Goal: Complete application form: Complete application form

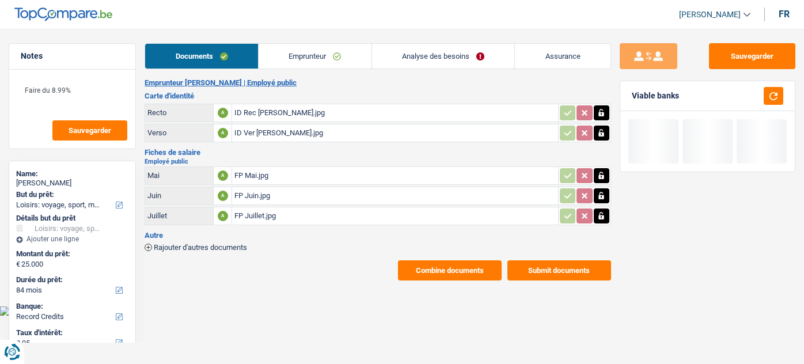
select select "hobbies"
select select "84"
select select "record credits"
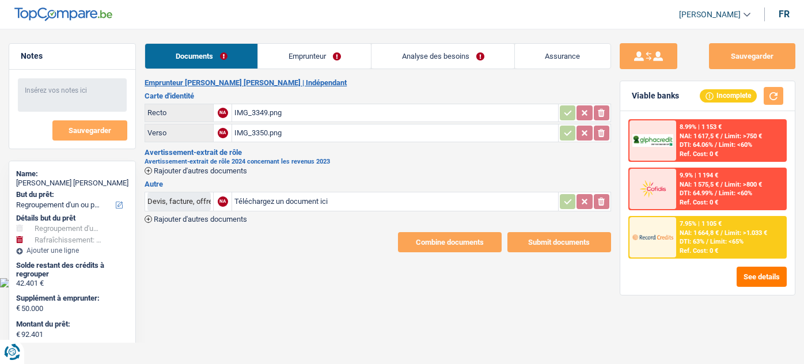
select select "refinancing"
select select "houseOrGarden"
select select "120"
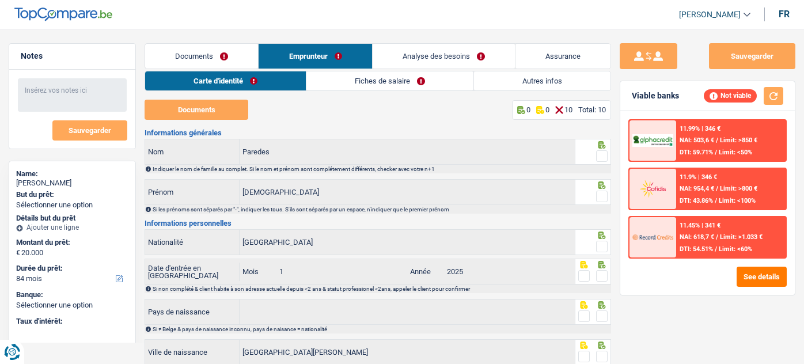
select select "84"
select select "32"
select select "rents"
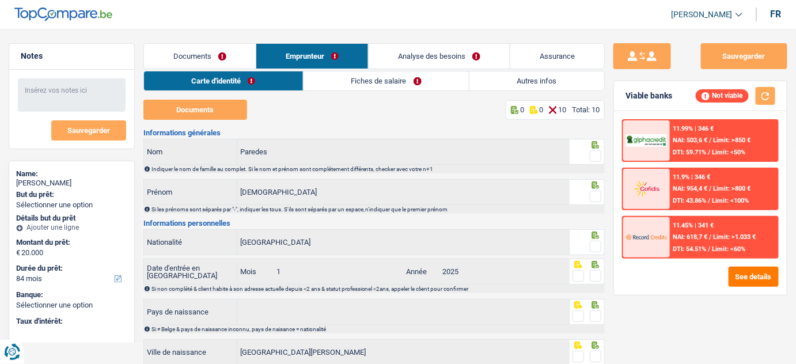
click at [503, 81] on link "Autres infos" at bounding box center [536, 80] width 135 height 19
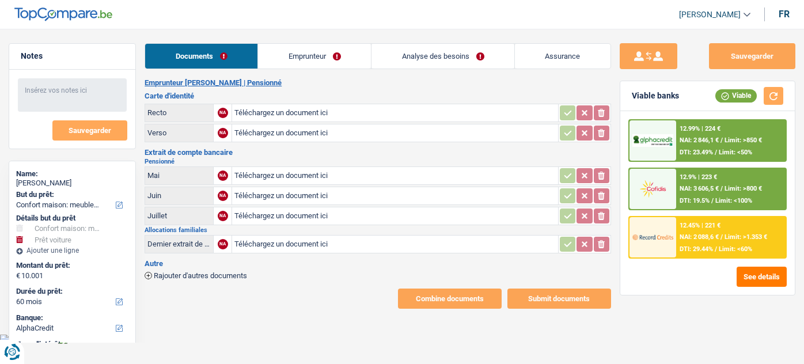
select select "household"
select select "car"
select select "60"
select select "alphacredit"
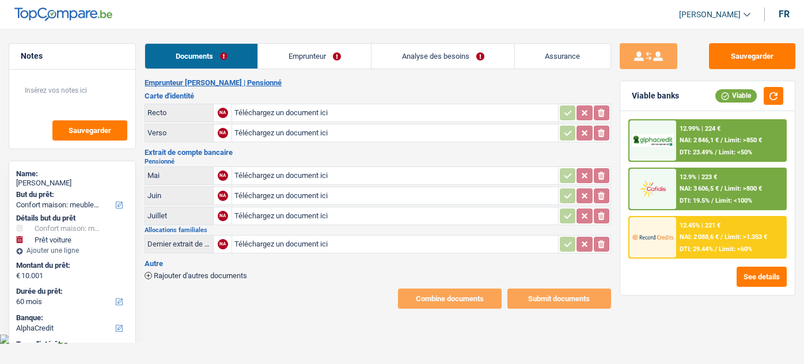
select select "household"
select select "car"
select select "60"
select select "alphacredit"
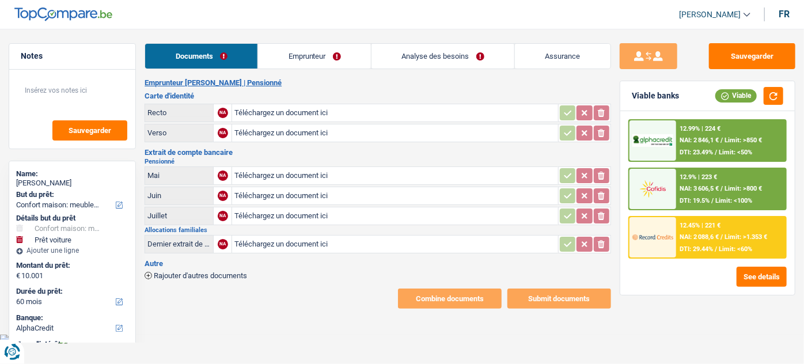
click at [245, 112] on input "Téléchargez un document ici" at bounding box center [394, 112] width 321 height 17
type input "C:\fakepath\r.jpg"
click at [288, 128] on input "Téléchargez un document ici" at bounding box center [394, 132] width 321 height 17
type input "C:\fakepath\v.jpg"
click at [268, 240] on input "Téléchargez un document ici" at bounding box center [394, 243] width 321 height 17
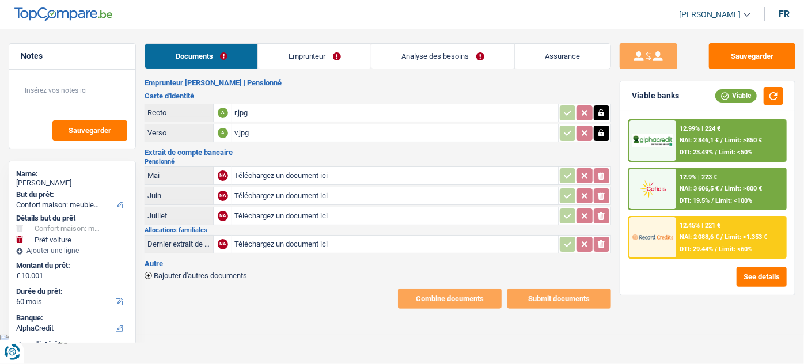
type input "C:\fakepath\allocs fam.jpg"
click at [259, 221] on input "Téléchargez un document ici" at bounding box center [394, 215] width 321 height 17
type input "C:\fakepath\pension.jpg"
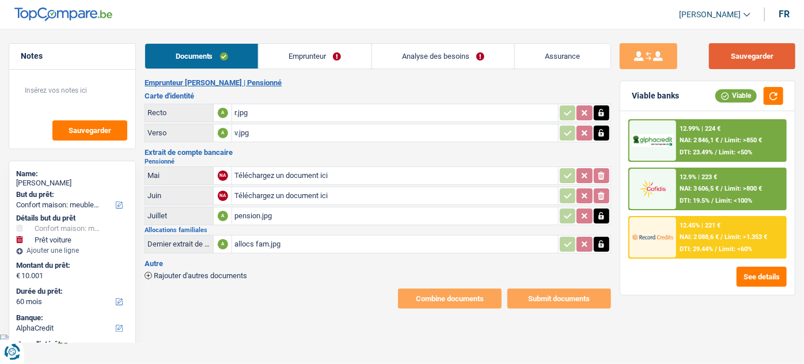
click at [743, 58] on button "Sauvegarder" at bounding box center [752, 56] width 86 height 26
click at [749, 64] on button "Sauvegarder" at bounding box center [752, 56] width 86 height 26
click at [296, 208] on div "pension.jpg" at bounding box center [394, 215] width 321 height 17
drag, startPoint x: 351, startPoint y: 57, endPoint x: 380, endPoint y: 61, distance: 29.1
click at [351, 57] on link "Emprunteur" at bounding box center [315, 56] width 113 height 25
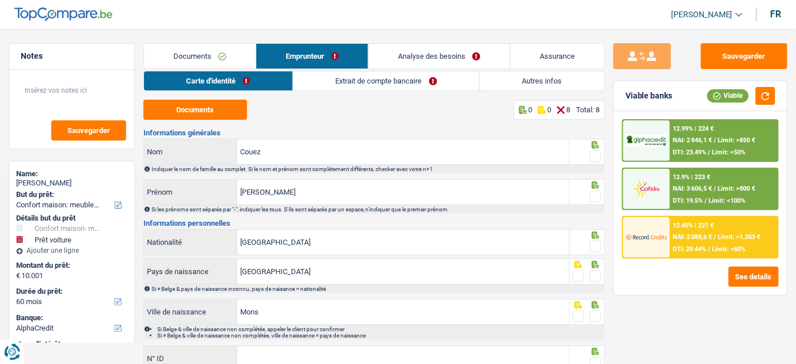
click at [413, 75] on link "Extrait de compte bancaire" at bounding box center [386, 80] width 186 height 19
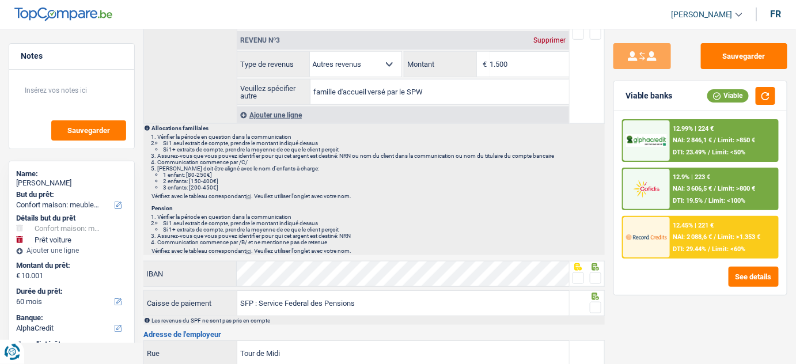
scroll to position [104, 0]
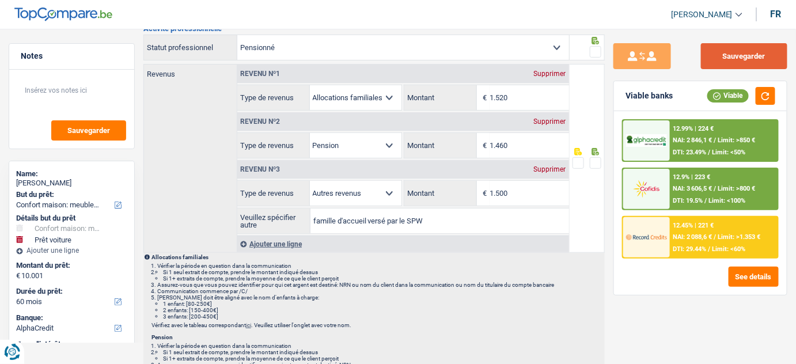
click at [732, 52] on button "Sauvegarder" at bounding box center [744, 56] width 86 height 26
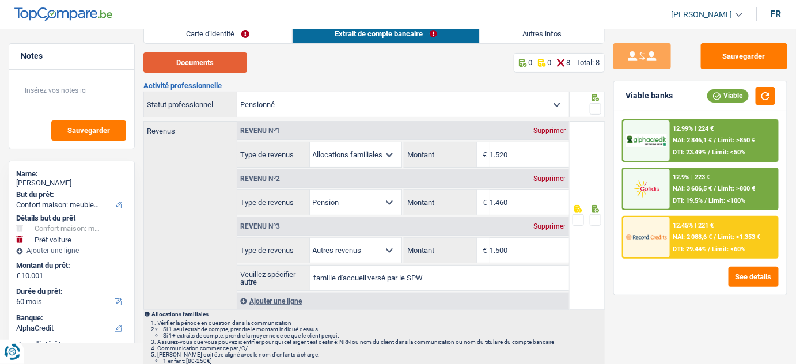
scroll to position [0, 0]
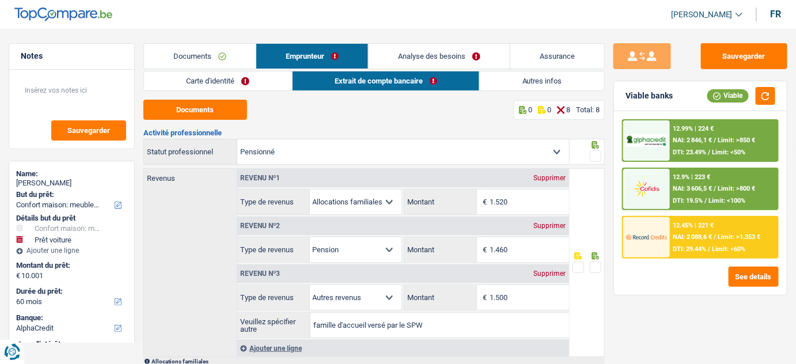
drag, startPoint x: 212, startPoint y: 58, endPoint x: 272, endPoint y: 180, distance: 135.2
click at [212, 58] on link "Documents" at bounding box center [200, 56] width 112 height 25
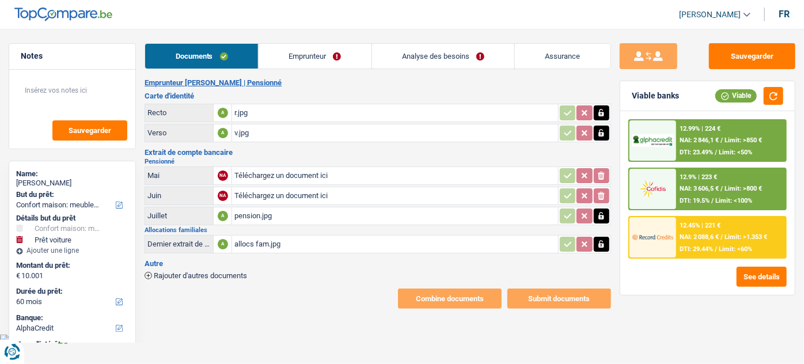
click at [278, 196] on input "Téléchargez un document ici" at bounding box center [394, 195] width 321 height 17
type input "C:\fakepath\DGBF.jpg"
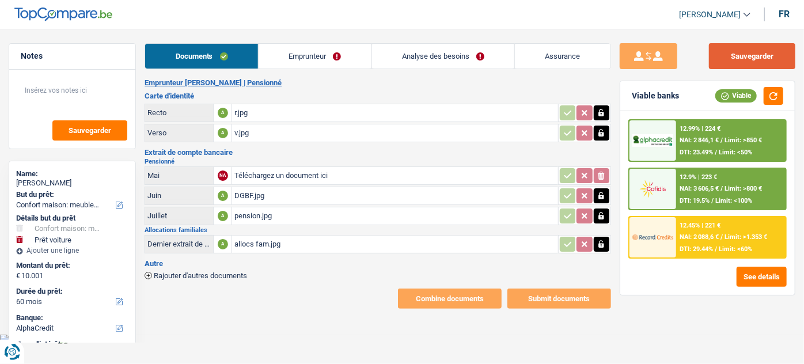
click at [767, 62] on button "Sauvegarder" at bounding box center [752, 56] width 86 height 26
click at [342, 62] on link "Emprunteur" at bounding box center [315, 56] width 113 height 25
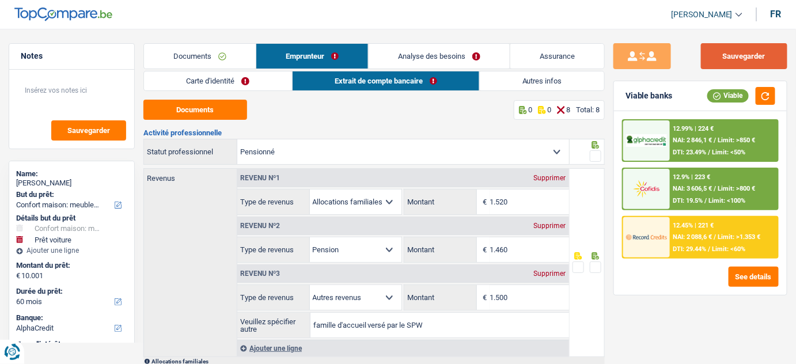
click at [726, 56] on button "Sauvegarder" at bounding box center [744, 56] width 86 height 26
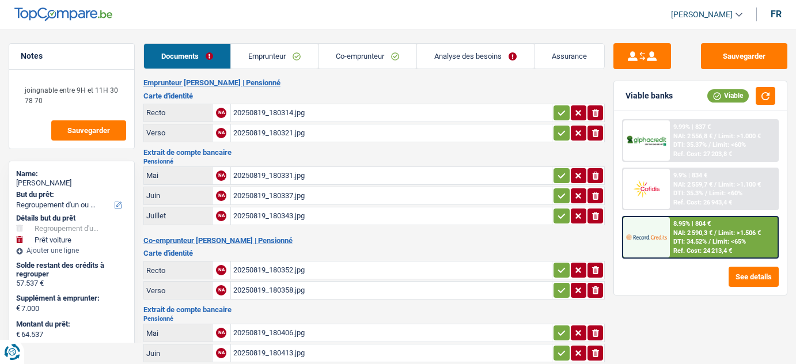
select select "refinancing"
select select "car"
select select "120"
click at [263, 107] on div "20250819_180314.jpg" at bounding box center [391, 112] width 317 height 17
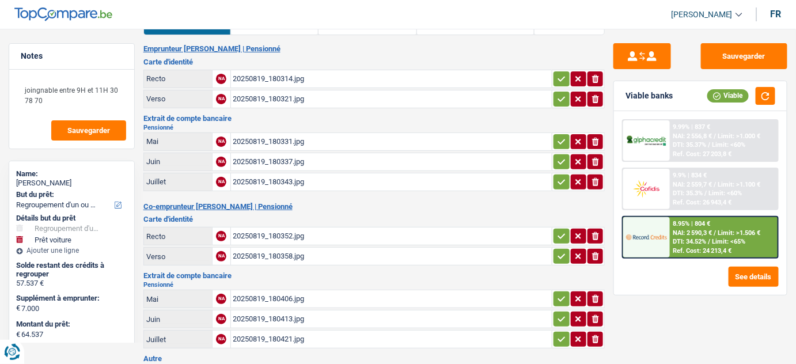
scroll to position [52, 0]
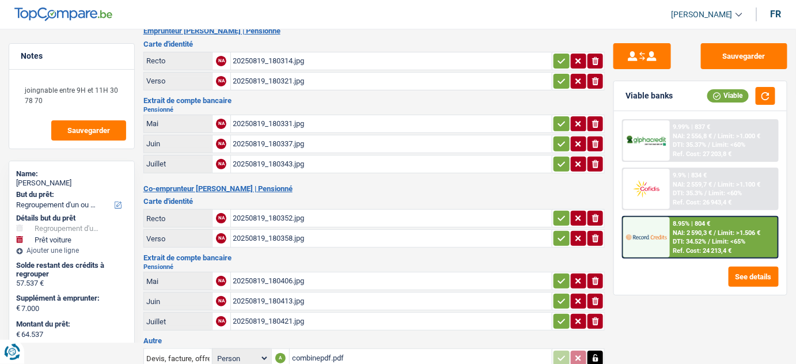
click at [313, 217] on div "20250819_180352.jpg" at bounding box center [391, 218] width 317 height 17
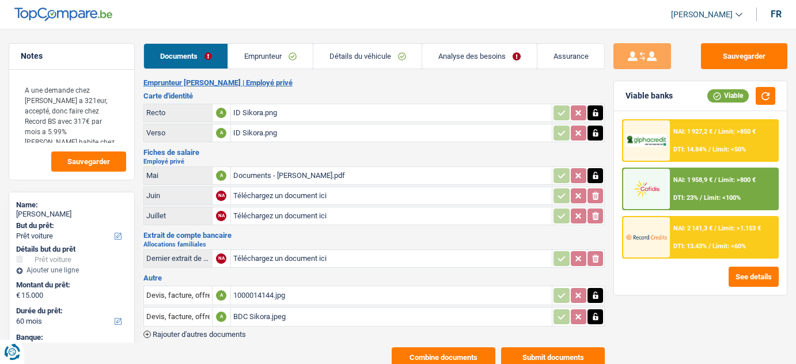
select select "car"
select select "60"
select select "record credits"
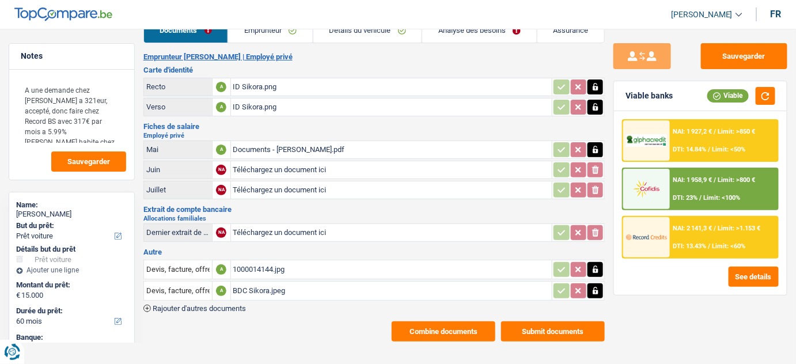
click at [282, 294] on div "BDC Sikora.jpeg" at bounding box center [391, 290] width 317 height 17
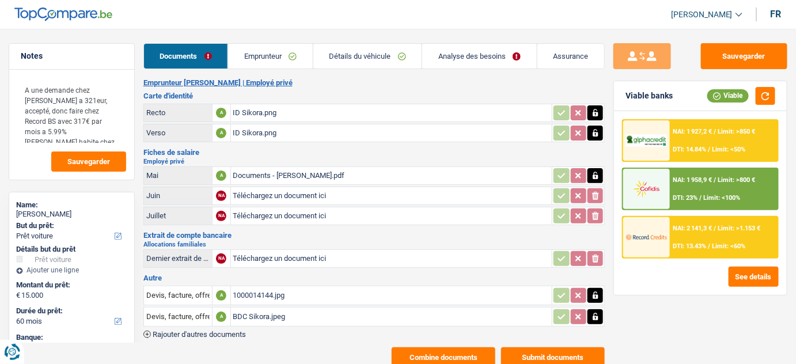
click at [456, 58] on link "Analyse des besoins" at bounding box center [479, 56] width 115 height 25
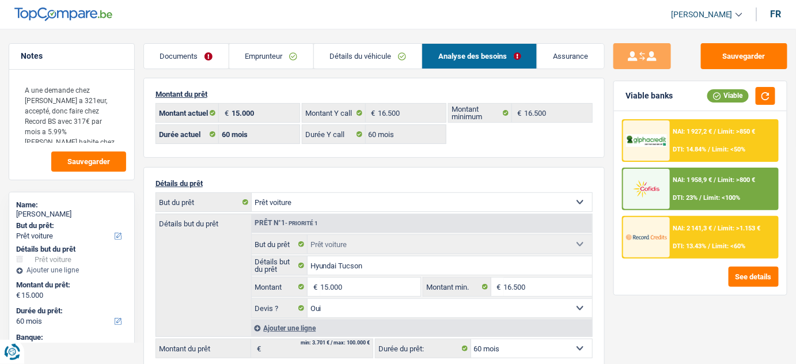
click at [197, 55] on link "Documents" at bounding box center [186, 56] width 85 height 25
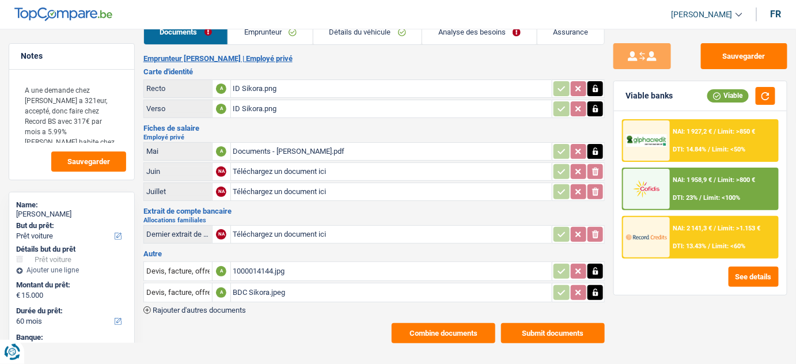
scroll to position [26, 0]
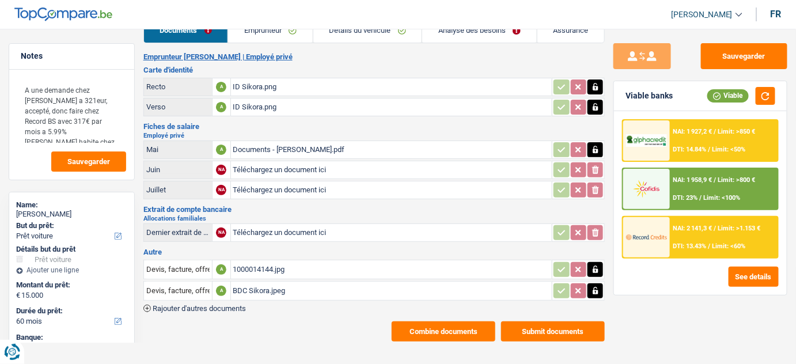
click at [287, 288] on div "BDC Sikora.jpeg" at bounding box center [391, 290] width 317 height 17
click at [252, 284] on div "BDC Sikora.jpeg" at bounding box center [391, 290] width 317 height 17
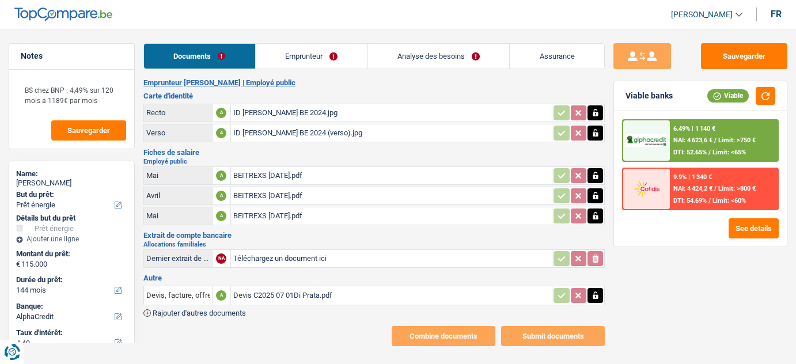
select select "energy"
select select "144"
select select "alphacredit"
click at [305, 215] on div "BEITREXS [DATE].pdf" at bounding box center [391, 215] width 317 height 17
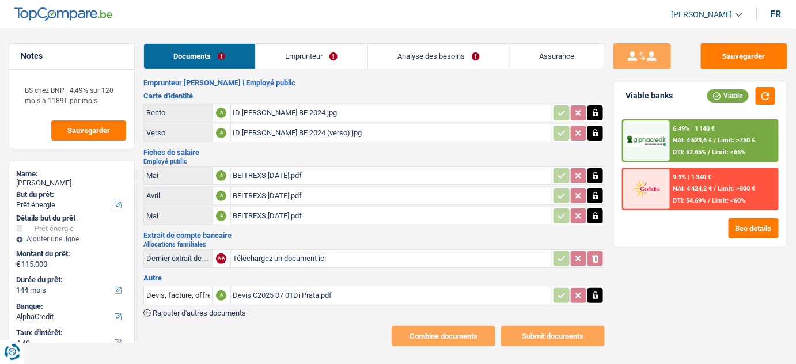
click at [459, 55] on link "Analyse des besoins" at bounding box center [439, 56] width 142 height 25
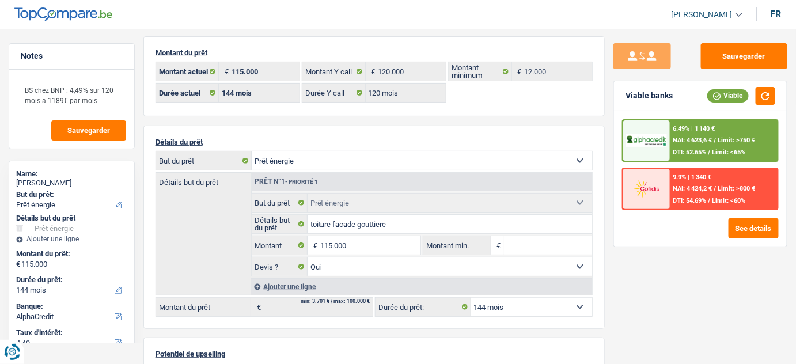
scroll to position [104, 0]
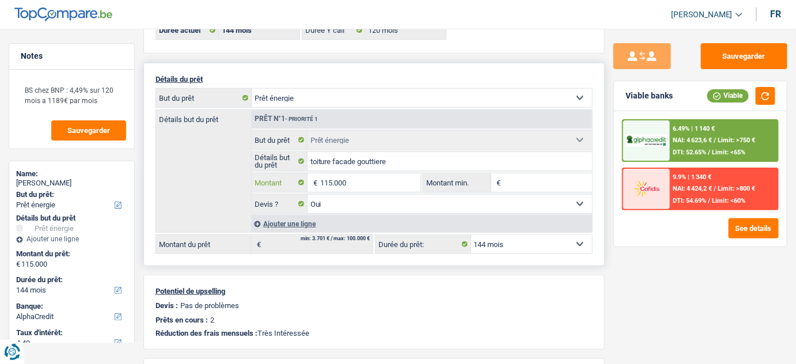
click at [325, 184] on input "115.000" at bounding box center [370, 182] width 101 height 18
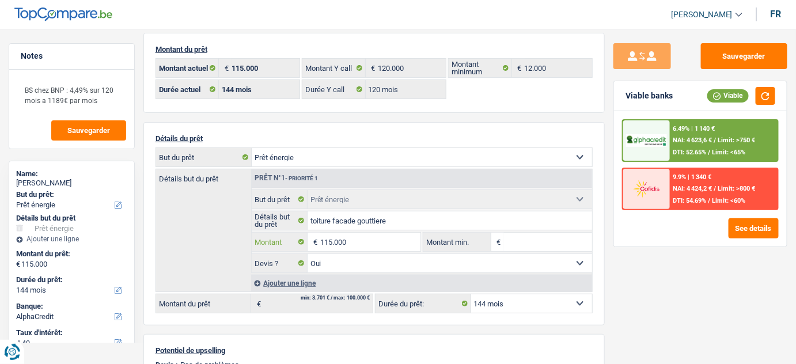
scroll to position [0, 0]
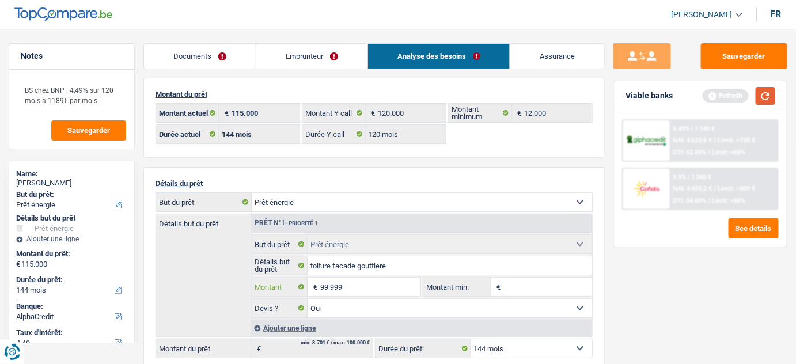
type input "99.999"
click at [762, 98] on button "button" at bounding box center [765, 96] width 20 height 18
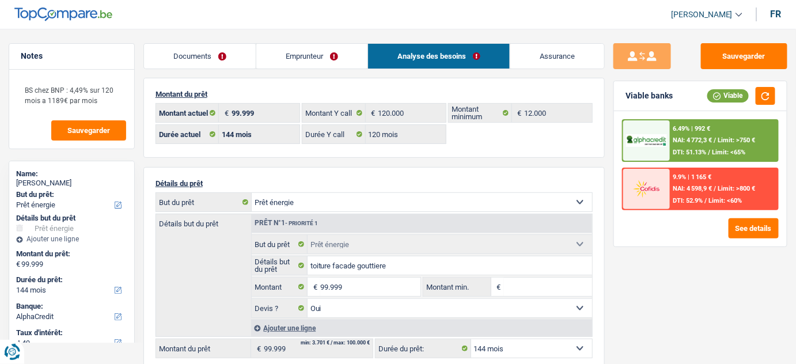
click at [211, 56] on link "Documents" at bounding box center [200, 56] width 112 height 25
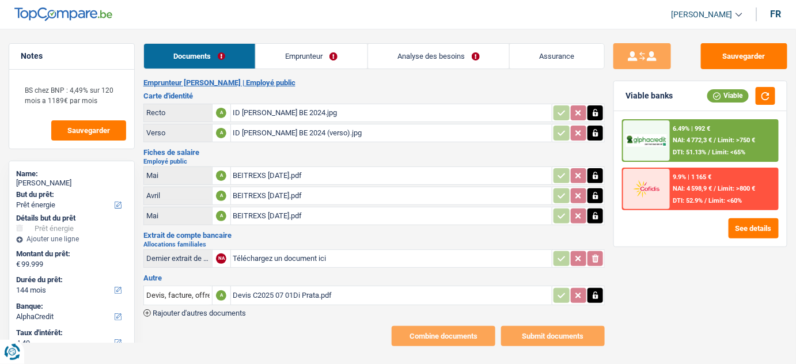
click at [335, 291] on div "Devis C2025 07 01Di Prata.pdf" at bounding box center [391, 295] width 317 height 17
click at [282, 207] on div "BEITREXS June 2025.pdf" at bounding box center [391, 215] width 317 height 17
click at [720, 51] on button "Sauvegarder" at bounding box center [744, 56] width 86 height 26
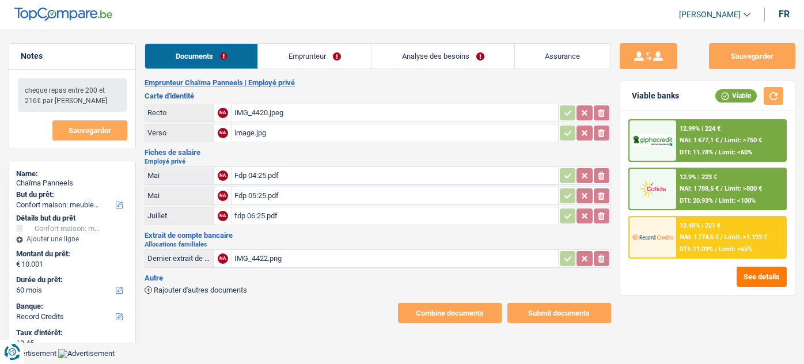
select select "household"
select select "60"
select select "record credits"
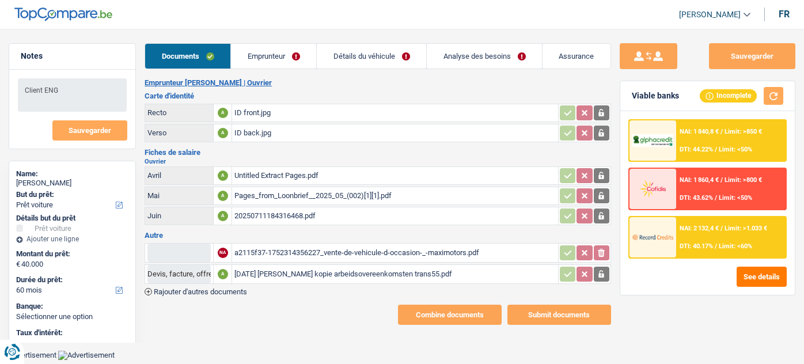
select select "car"
select select "60"
click at [347, 210] on div "20250711184316468.pdf" at bounding box center [394, 215] width 321 height 17
